Goal: Task Accomplishment & Management: Manage account settings

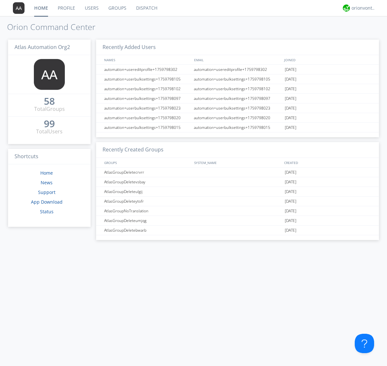
click at [117, 8] on link "Groups" at bounding box center [117, 8] width 28 height 16
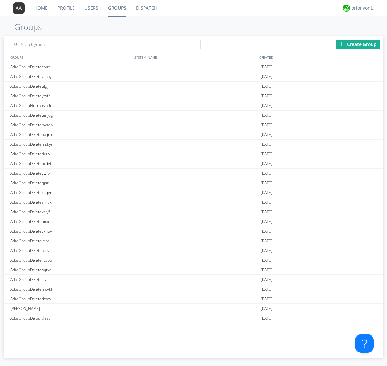
click at [358, 44] on div "Create Group" at bounding box center [358, 45] width 44 height 10
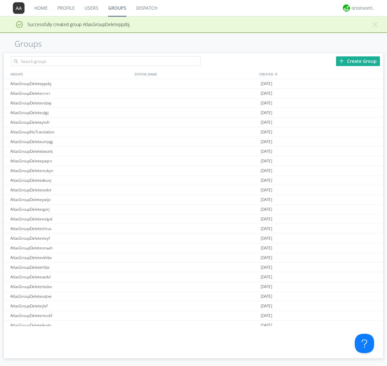
click at [117, 8] on link "Groups" at bounding box center [117, 8] width 28 height 16
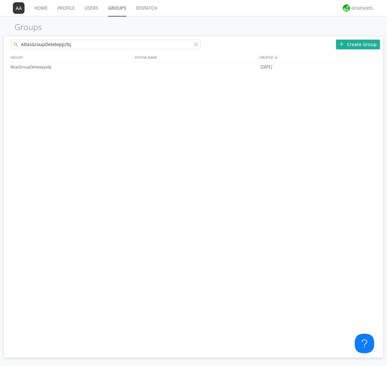
type input "AtlasGroupDeleteppzbj"
click at [197, 45] on div at bounding box center [197, 46] width 6 height 6
type input "AtlasGroupDeleteppzbj"
click at [71, 67] on div "AtlasGroupDeleteppzbj" at bounding box center [71, 67] width 124 height 10
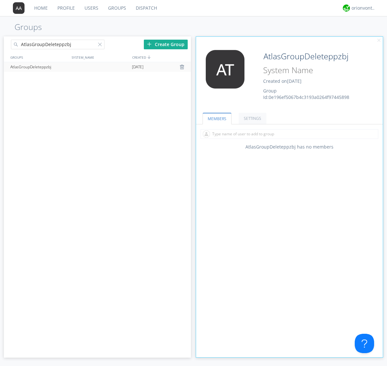
click at [251, 118] on link "SETTINGS" at bounding box center [253, 118] width 28 height 11
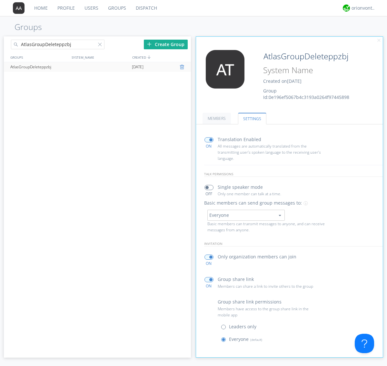
click at [182, 67] on div at bounding box center [183, 66] width 6 height 5
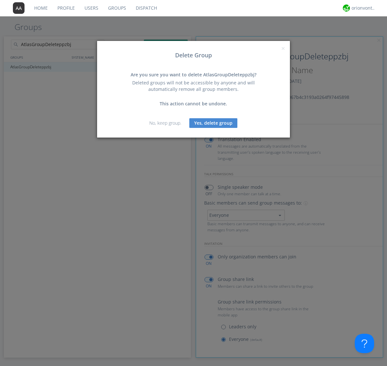
click at [213, 123] on button "Yes, delete group" at bounding box center [213, 123] width 48 height 10
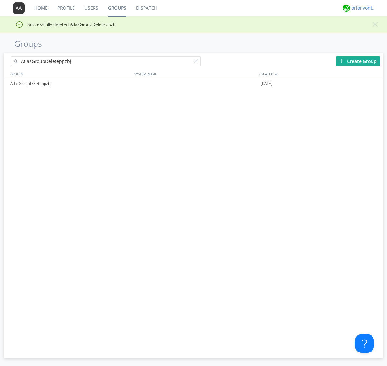
click at [362, 8] on div "orionvontas+atlas+automation+org2" at bounding box center [363, 8] width 24 height 6
click at [366, 34] on div "Log Out" at bounding box center [366, 34] width 33 height 12
